Goal: Task Accomplishment & Management: Use online tool/utility

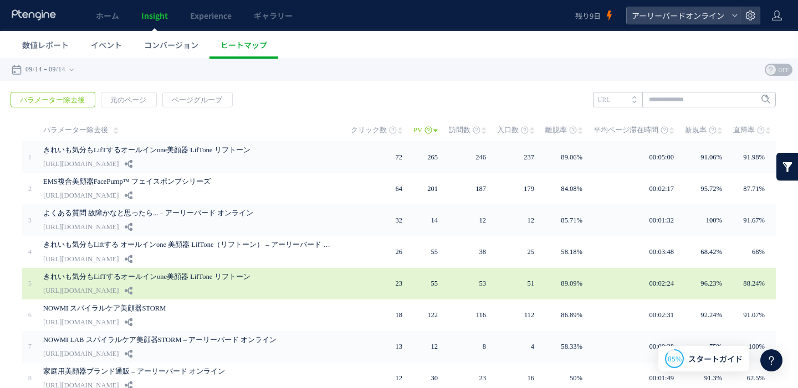
click at [119, 284] on link "[URL][DOMAIN_NAME]" at bounding box center [80, 290] width 75 height 13
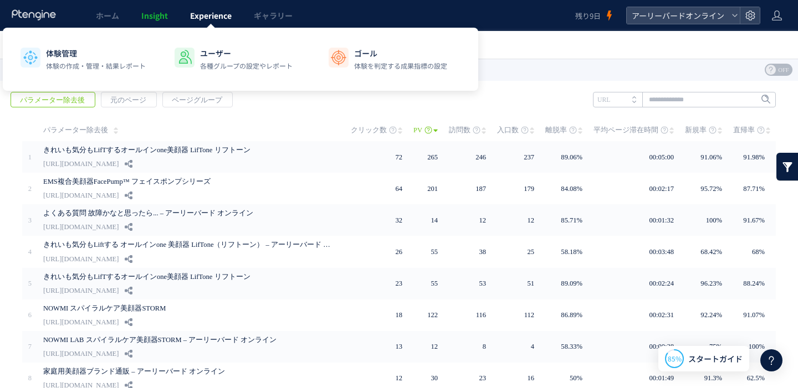
click at [219, 19] on span "Experience" at bounding box center [211, 15] width 42 height 11
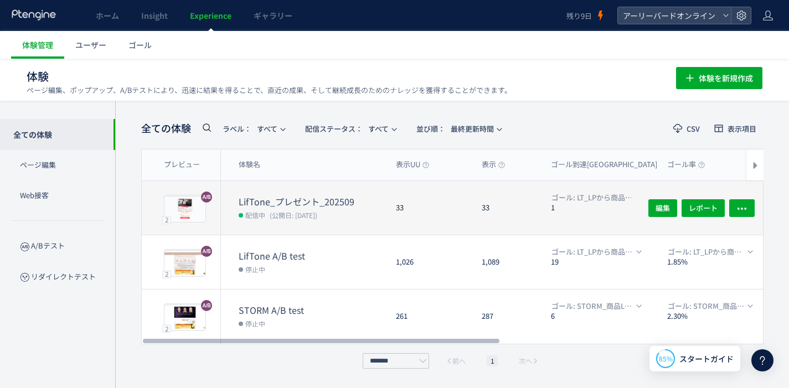
click at [266, 202] on dt "LifTone_プレゼント_202509" at bounding box center [313, 202] width 148 height 13
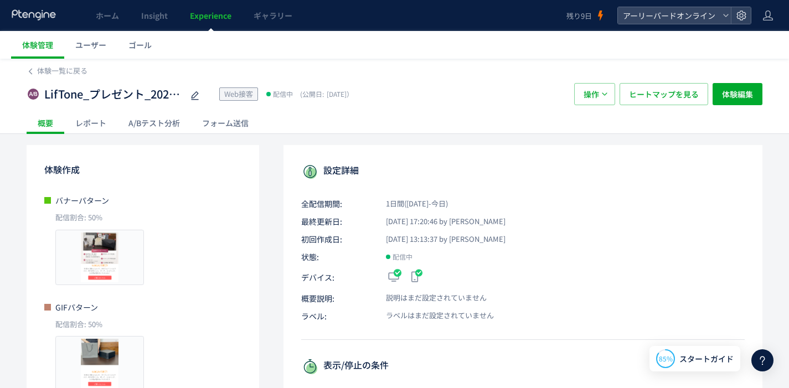
click at [148, 126] on div "A/Bテスト分析" at bounding box center [154, 123] width 74 height 22
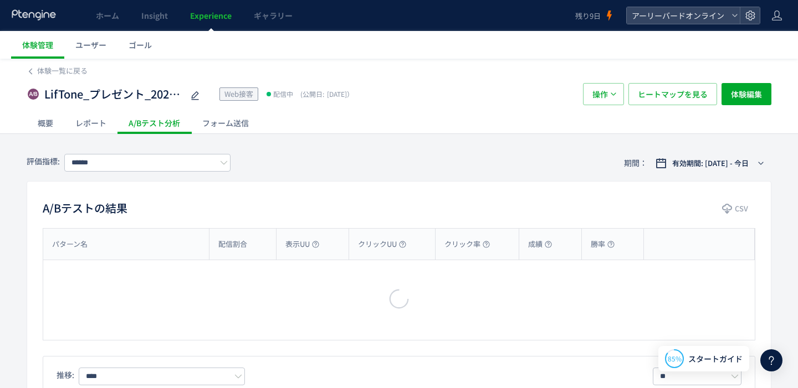
type input "**********"
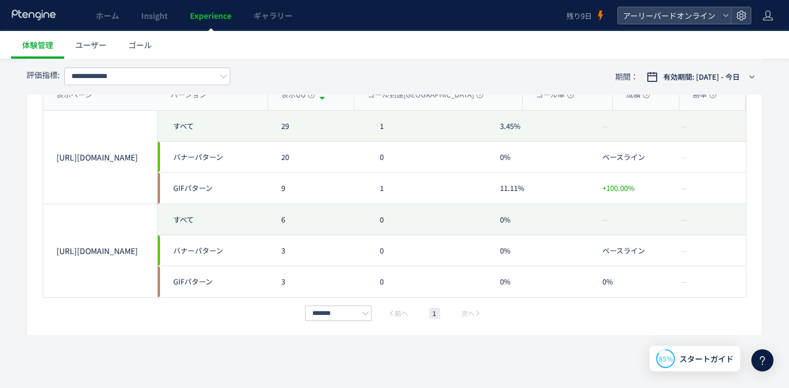
scroll to position [352, 0]
